Goal: Task Accomplishment & Management: Use online tool/utility

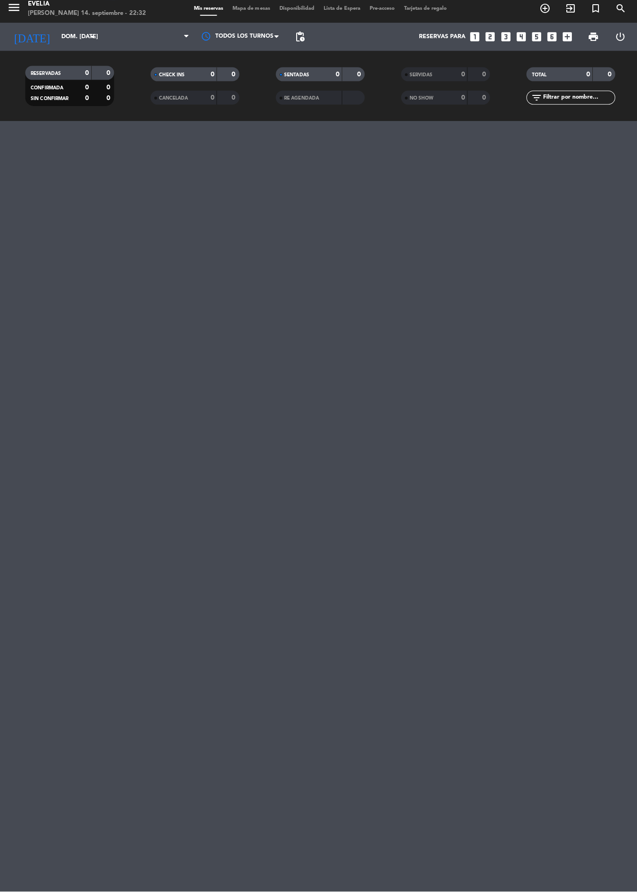
click at [461, 78] on strong "0" at bounding box center [461, 79] width 4 height 7
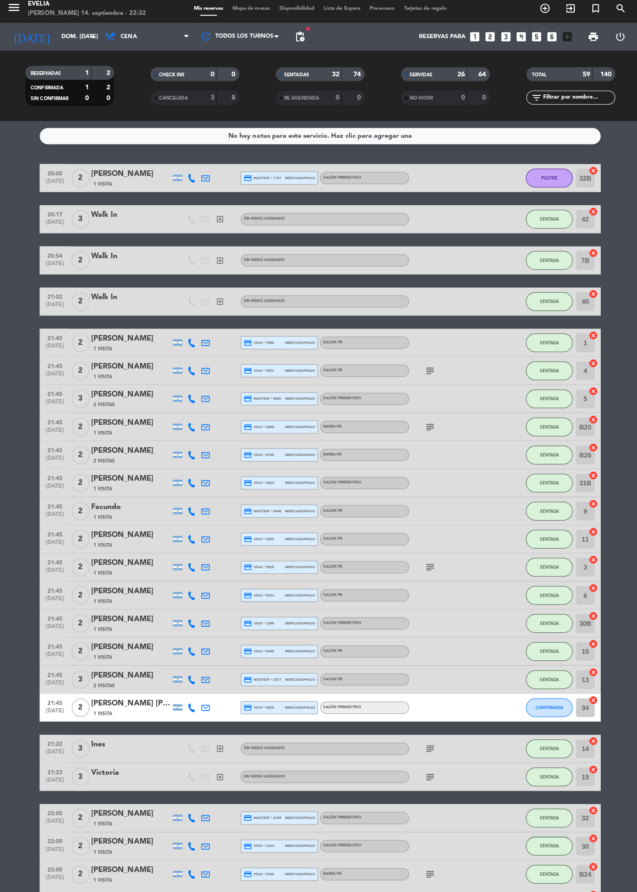
click at [469, 79] on div "64" at bounding box center [477, 79] width 18 height 11
click at [467, 74] on div "SERVIDAS 26 64" at bounding box center [443, 79] width 88 height 14
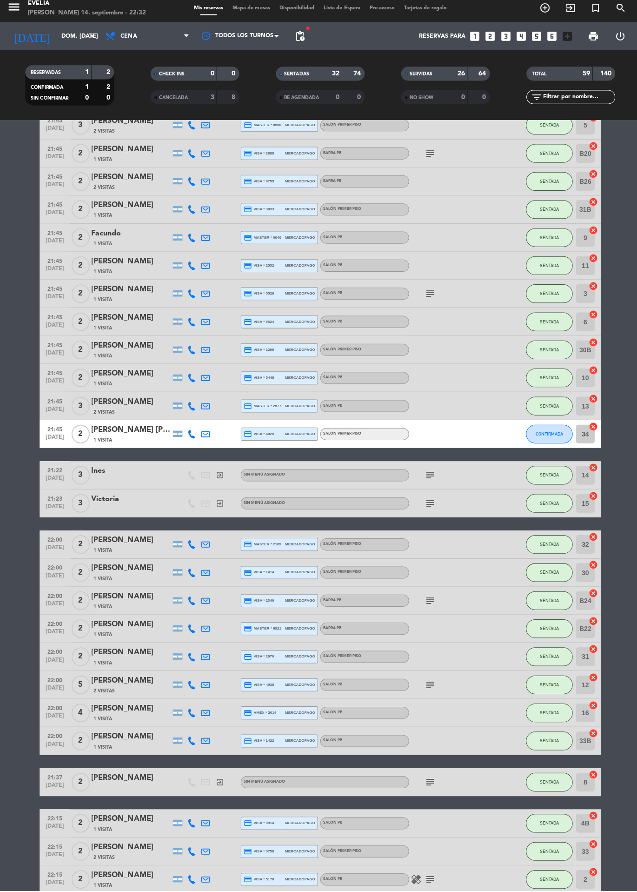
click at [450, 83] on div "26" at bounding box center [453, 79] width 19 height 11
click at [447, 79] on div "26" at bounding box center [453, 79] width 19 height 11
click at [443, 83] on div "SERVIDAS" at bounding box center [423, 79] width 43 height 11
click at [460, 81] on strong "26" at bounding box center [458, 79] width 7 height 7
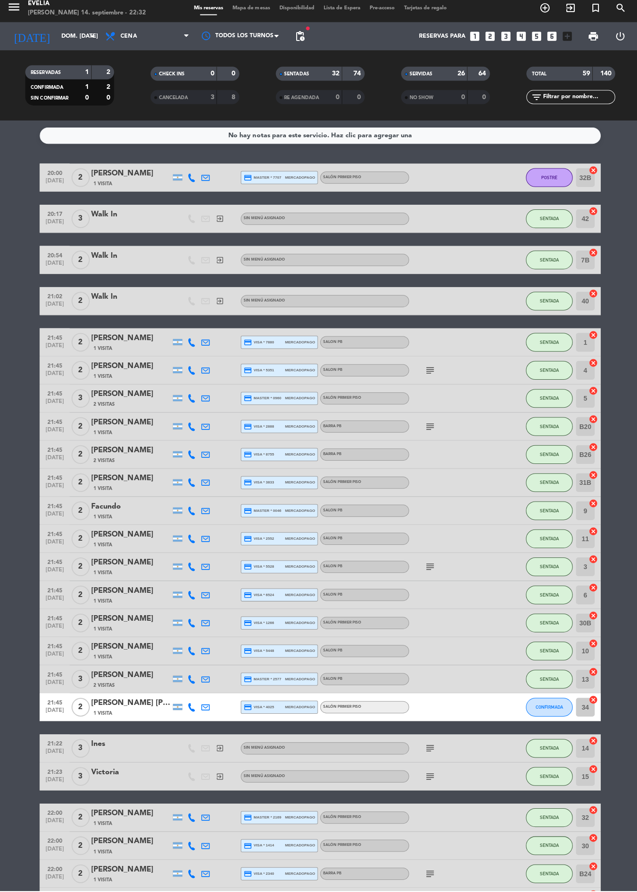
click at [475, 75] on div "64" at bounding box center [477, 79] width 18 height 11
click at [446, 98] on div "0" at bounding box center [453, 102] width 19 height 11
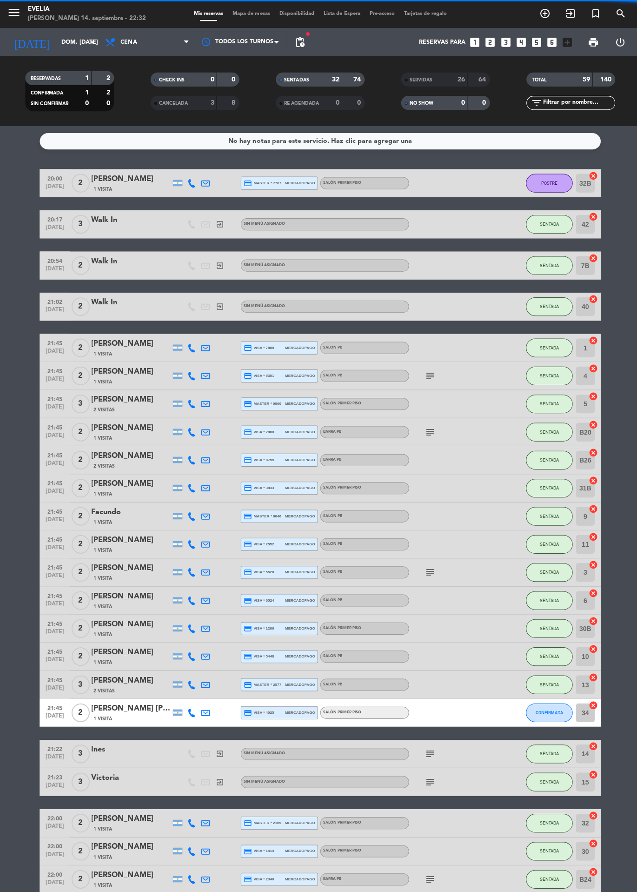
click at [447, 73] on div "SERVIDAS 26 64" at bounding box center [443, 79] width 88 height 14
click at [461, 101] on strong "0" at bounding box center [461, 102] width 4 height 7
